Goal: Information Seeking & Learning: Learn about a topic

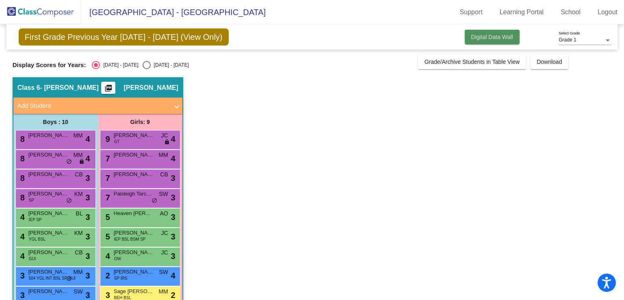
click at [502, 41] on button "Digital Data Wall" at bounding box center [492, 37] width 55 height 15
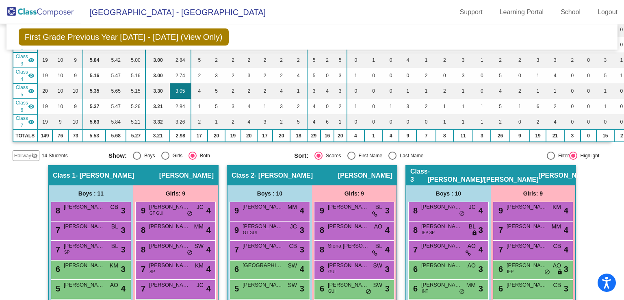
scroll to position [93, 0]
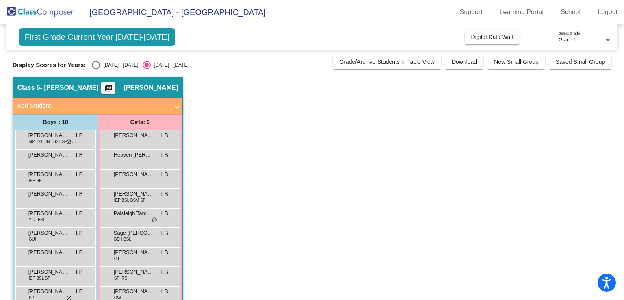
click at [95, 65] on div "Select an option" at bounding box center [96, 65] width 8 height 8
click at [95, 69] on input "[DATE] - [DATE]" at bounding box center [95, 69] width 0 height 0
radio input "true"
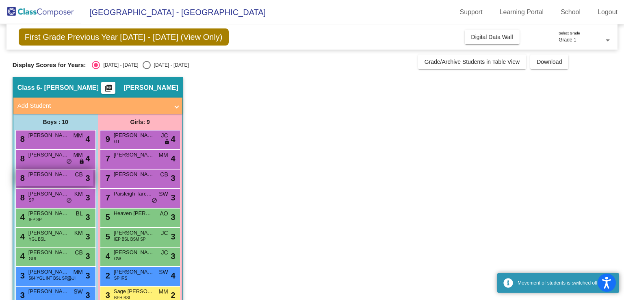
click at [60, 177] on span "[PERSON_NAME]" at bounding box center [48, 174] width 41 height 8
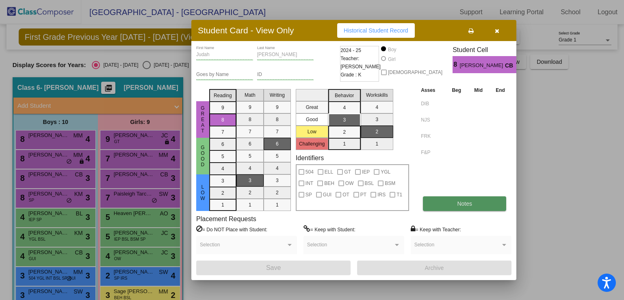
click at [471, 200] on span "Notes" at bounding box center [464, 203] width 15 height 6
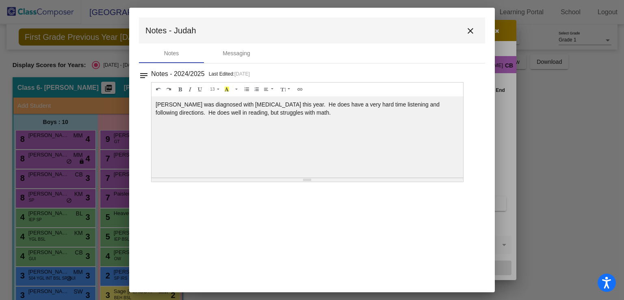
click at [470, 26] on mat-icon "close" at bounding box center [470, 31] width 10 height 10
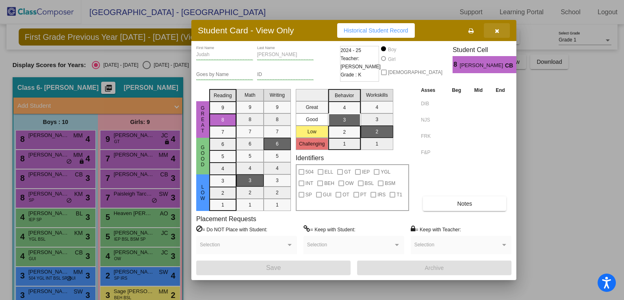
click at [496, 33] on icon "button" at bounding box center [497, 31] width 4 height 6
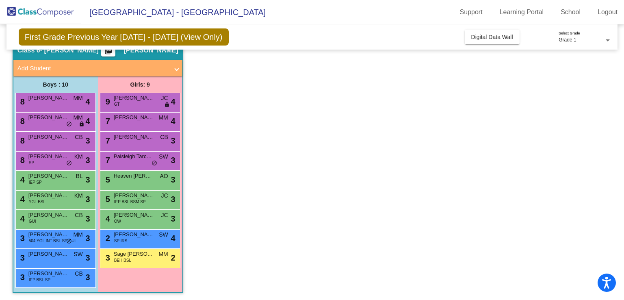
scroll to position [38, 0]
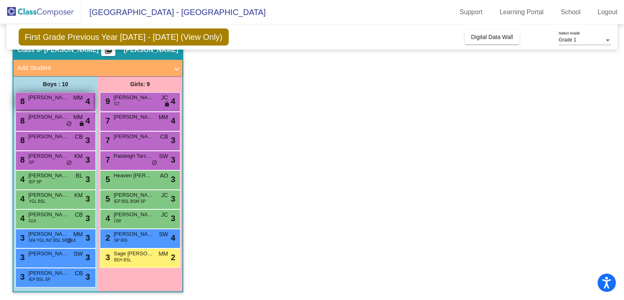
click at [66, 106] on div "8 [PERSON_NAME] MM lock do_not_disturb_alt 4" at bounding box center [55, 101] width 78 height 17
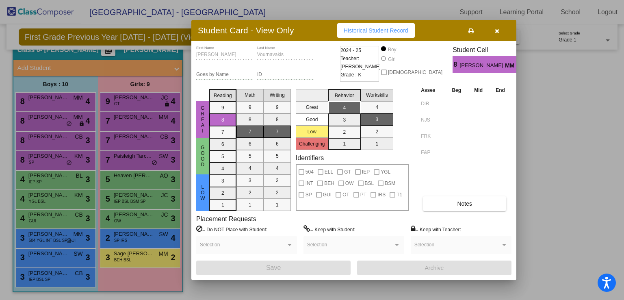
click at [497, 28] on icon "button" at bounding box center [497, 31] width 4 height 6
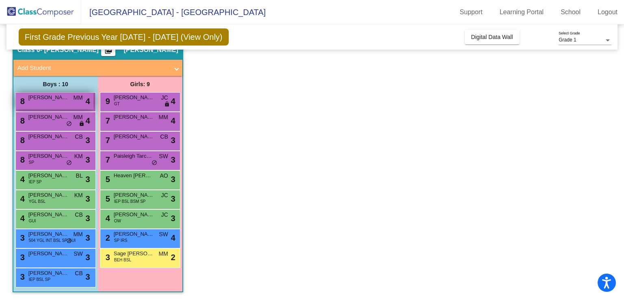
click at [62, 106] on div "8 [PERSON_NAME] MM lock do_not_disturb_alt 4" at bounding box center [55, 101] width 78 height 17
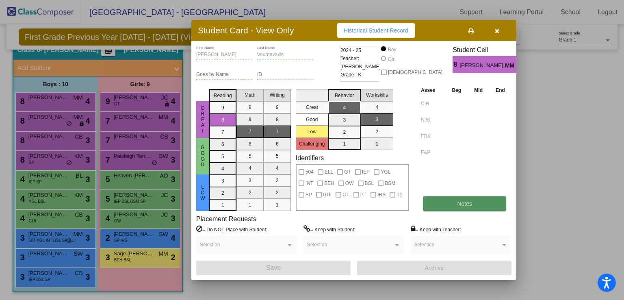
click at [472, 208] on button "Notes" at bounding box center [464, 203] width 83 height 15
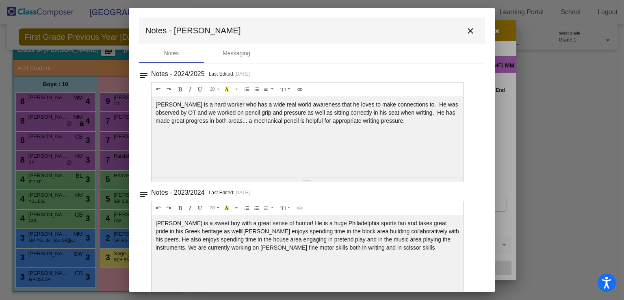
click at [334, 182] on div "notes Notes - 2024/2025 Last Edited: [DATE] 20 8 9 10 11 12 14 18 24 36 Backgro…" at bounding box center [312, 181] width 346 height 237
click at [465, 30] on mat-icon "close" at bounding box center [470, 31] width 10 height 10
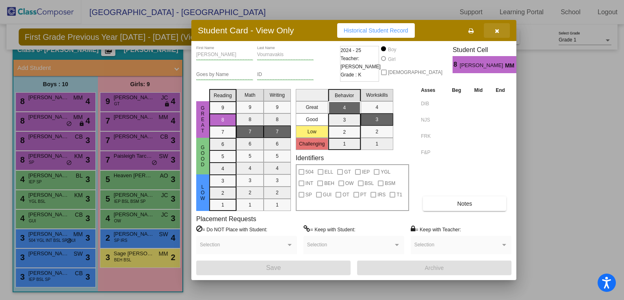
click at [493, 32] on button "button" at bounding box center [497, 30] width 26 height 15
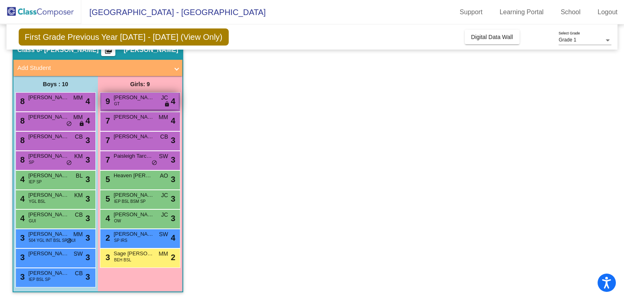
click at [141, 99] on span "[PERSON_NAME]" at bounding box center [134, 97] width 41 height 8
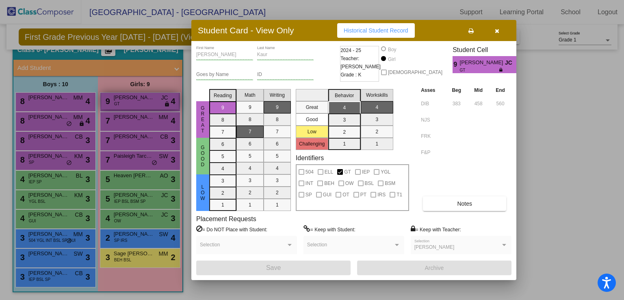
click at [141, 99] on div at bounding box center [312, 150] width 624 height 300
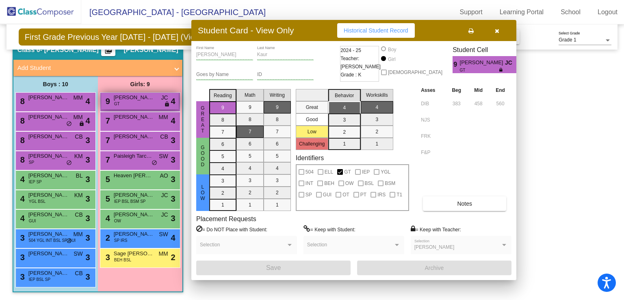
click at [141, 99] on span "[PERSON_NAME]" at bounding box center [134, 97] width 41 height 8
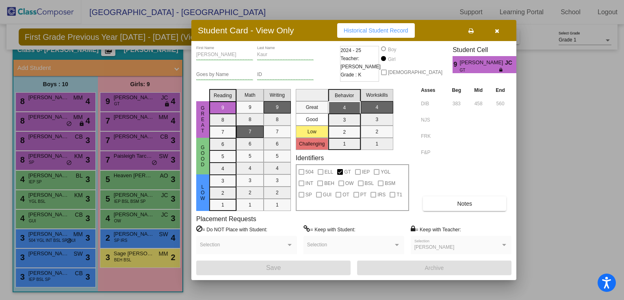
click at [538, 198] on div at bounding box center [312, 150] width 624 height 300
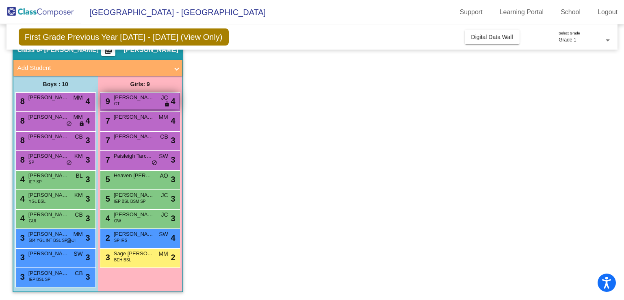
click at [151, 103] on div "9 [PERSON_NAME] GT JC lock do_not_disturb_alt 4" at bounding box center [140, 101] width 78 height 17
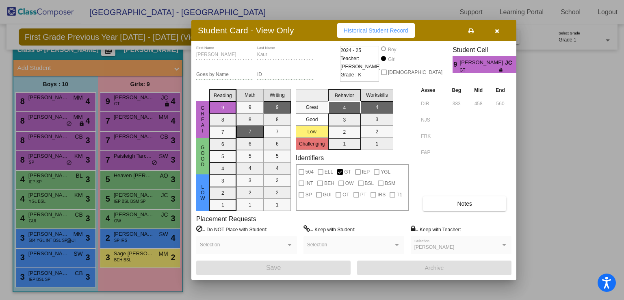
click at [497, 30] on icon "button" at bounding box center [497, 31] width 4 height 6
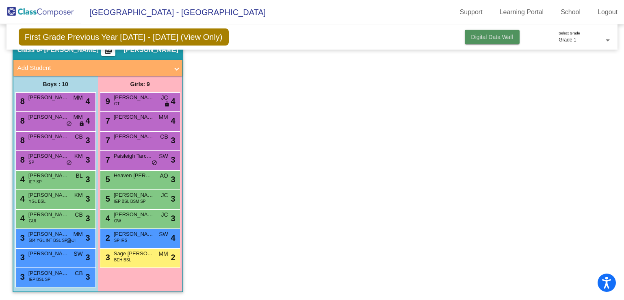
click at [480, 37] on span "Digital Data Wall" at bounding box center [492, 37] width 42 height 6
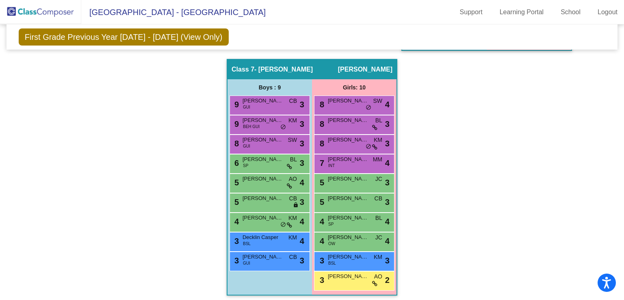
scroll to position [740, 0]
click at [261, 159] on span "[PERSON_NAME]" at bounding box center [262, 159] width 41 height 8
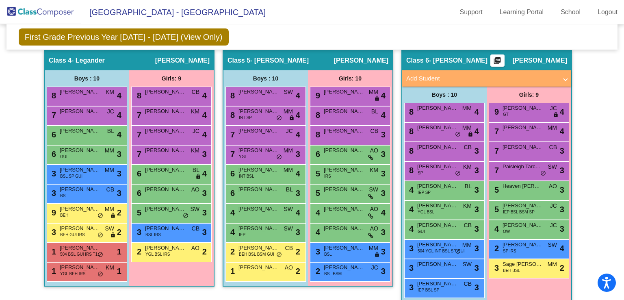
scroll to position [494, 0]
